Goal: Find specific page/section: Find specific page/section

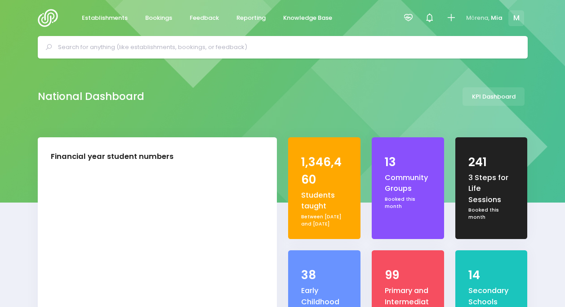
select select "5"
drag, startPoint x: 370, startPoint y: 122, endPoint x: 340, endPoint y: 102, distance: 36.6
click at [340, 102] on div "National Dashboard KPI Dashboard" at bounding box center [283, 96] width 513 height 18
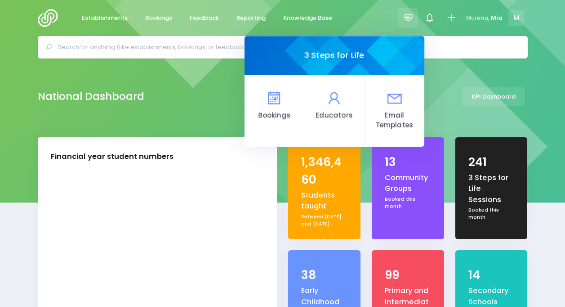
select select "5"
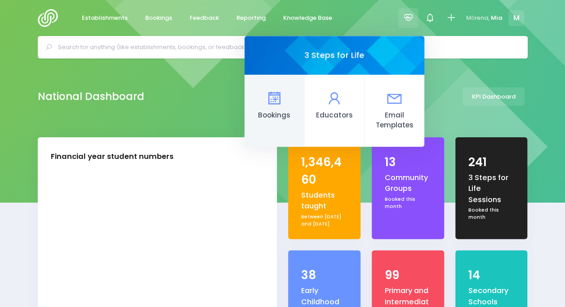
click at [276, 130] on link "Bookings" at bounding box center [275, 111] width 60 height 72
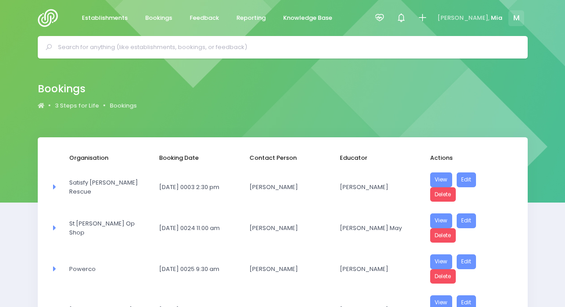
select select "20"
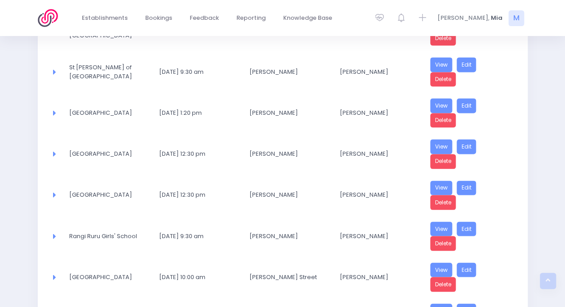
scroll to position [738, 0]
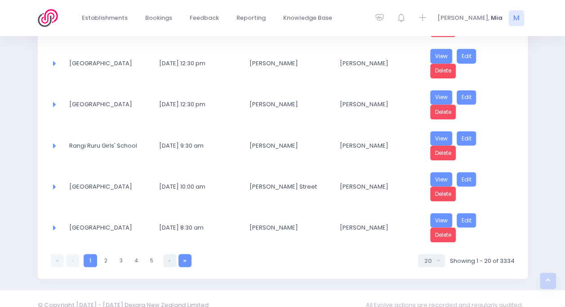
click at [187, 254] on link at bounding box center [185, 260] width 13 height 13
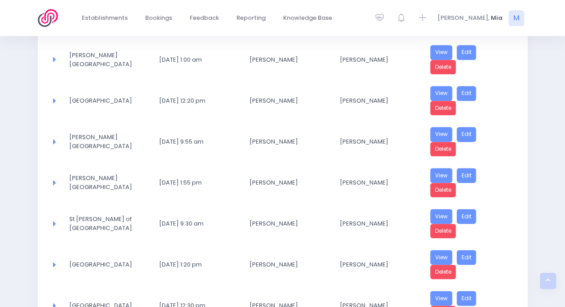
select select "20"
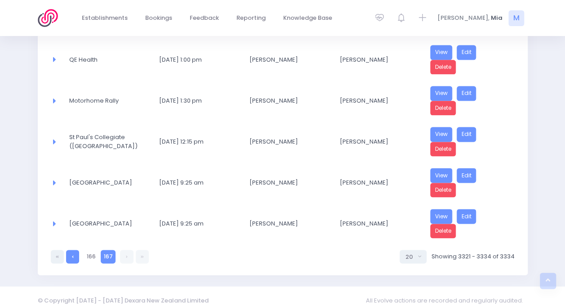
click at [72, 250] on link at bounding box center [72, 256] width 13 height 13
select select "20"
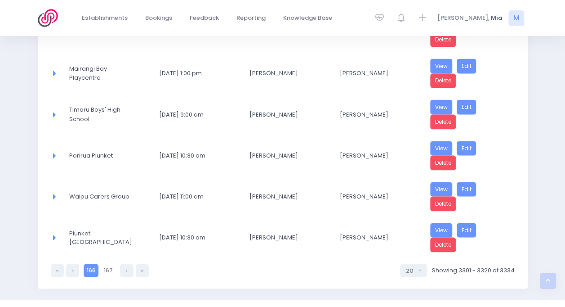
scroll to position [738, 0]
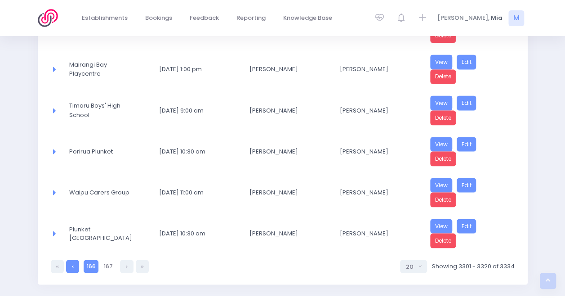
click at [73, 260] on link at bounding box center [72, 266] width 13 height 13
select select "20"
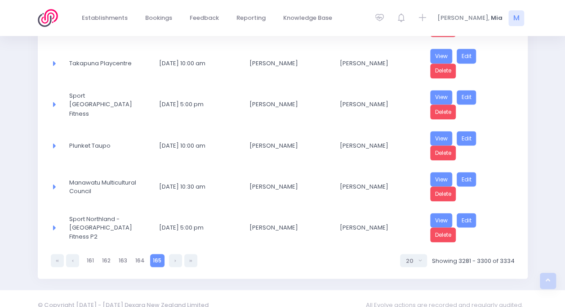
click at [73, 254] on link at bounding box center [72, 260] width 13 height 13
select select "20"
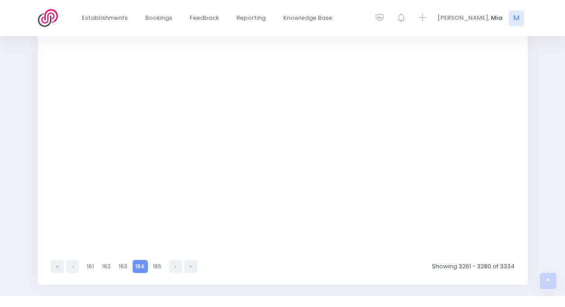
select select "20"
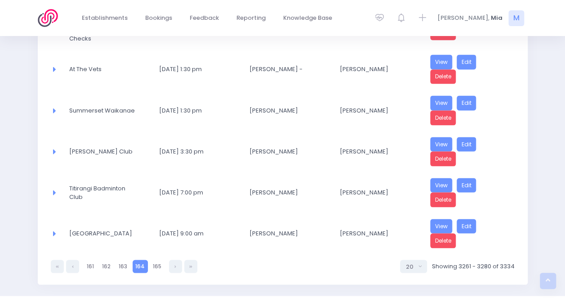
click at [73, 254] on div "164 161 162 163 164 165 5 10 20 30 50 100 20 Showing 3261 - 3280 of 3334" at bounding box center [283, 263] width 464 height 19
click at [71, 260] on link at bounding box center [72, 266] width 13 height 13
select select "20"
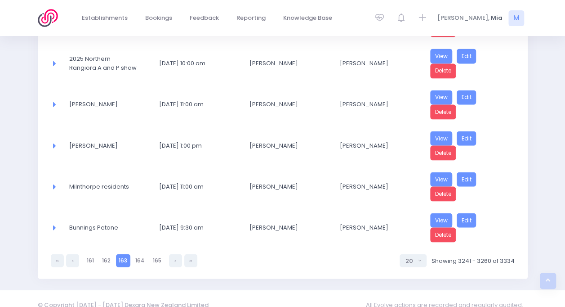
click at [71, 254] on link at bounding box center [72, 260] width 13 height 13
select select "20"
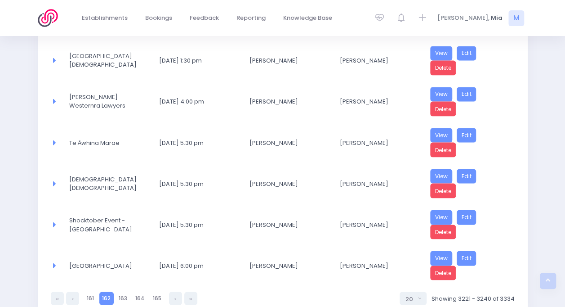
click at [71, 286] on div "162 161 162 163 164 165 5 10 20 30 50 100 20 Showing 3221 - 3240 of 3334" at bounding box center [283, 295] width 464 height 19
click at [71, 291] on link at bounding box center [72, 297] width 13 height 13
select select "20"
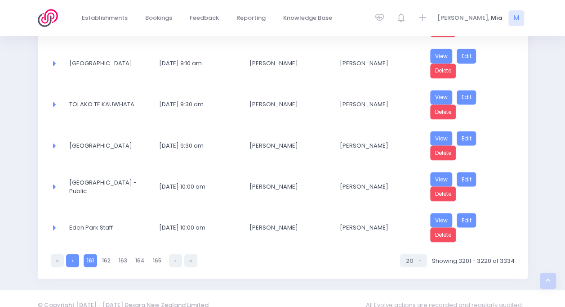
click at [70, 254] on link at bounding box center [72, 260] width 13 height 13
select select "20"
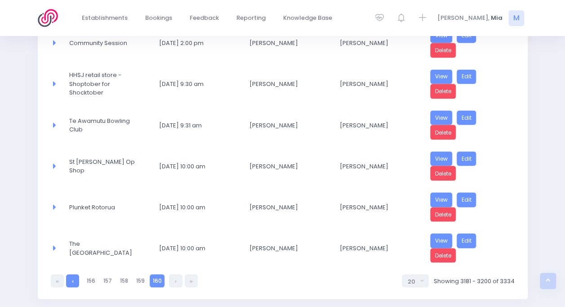
click at [71, 274] on link at bounding box center [72, 280] width 13 height 13
select select "20"
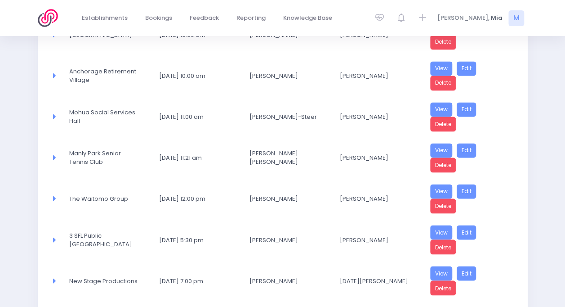
scroll to position [744, 0]
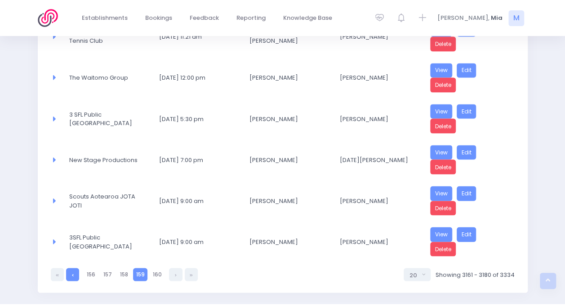
click at [73, 268] on link at bounding box center [72, 274] width 13 height 13
select select "20"
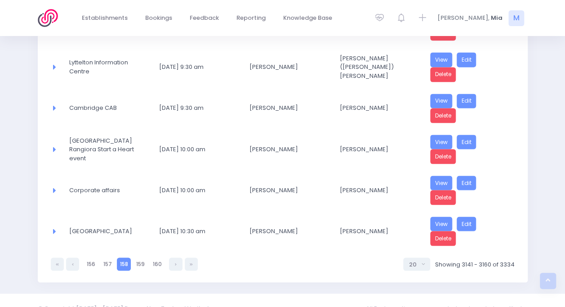
scroll to position [738, 0]
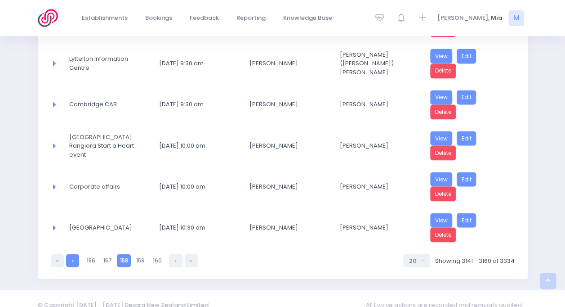
click at [76, 254] on link at bounding box center [72, 260] width 13 height 13
select select "20"
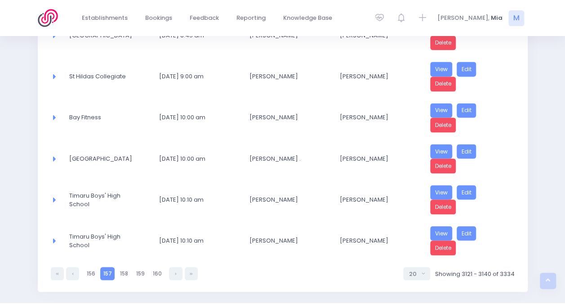
scroll to position [725, 0]
click at [170, 266] on link at bounding box center [175, 272] width 13 height 13
select select "20"
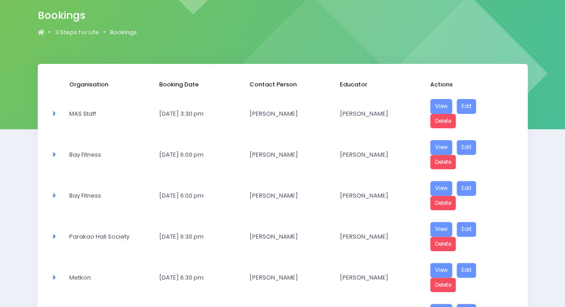
scroll to position [72, 0]
